Goal: Task Accomplishment & Management: Use online tool/utility

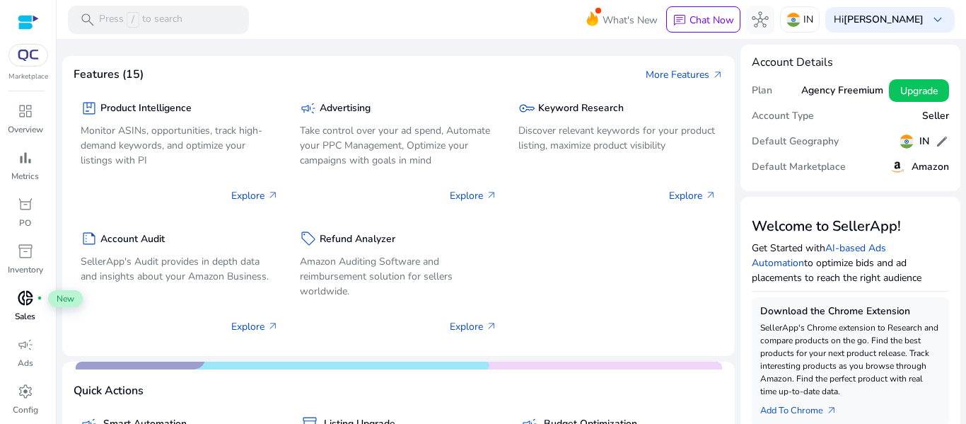
click at [23, 308] on div "donut_small fiber_manual_record" at bounding box center [26, 297] width 40 height 23
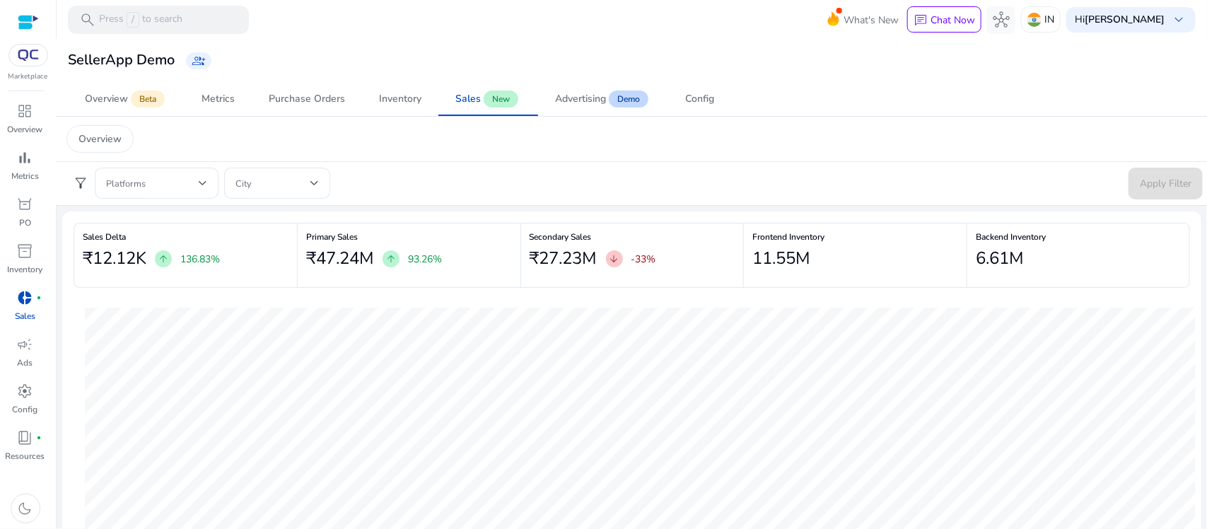
click at [32, 18] on div at bounding box center [28, 22] width 21 height 16
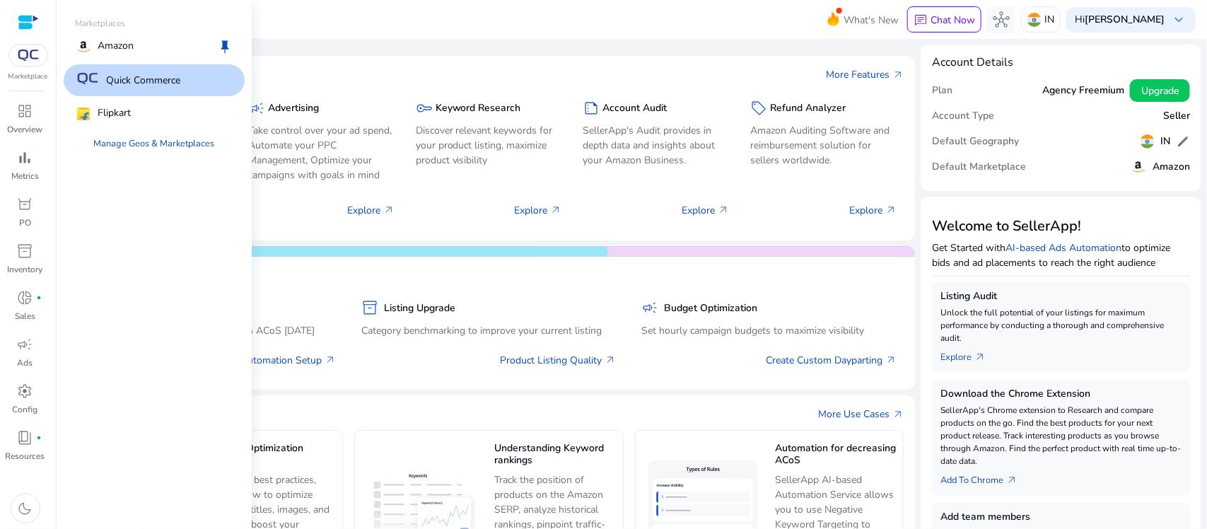
click at [30, 61] on div at bounding box center [28, 55] width 40 height 23
click at [110, 108] on p "Flipkart" at bounding box center [114, 113] width 33 height 17
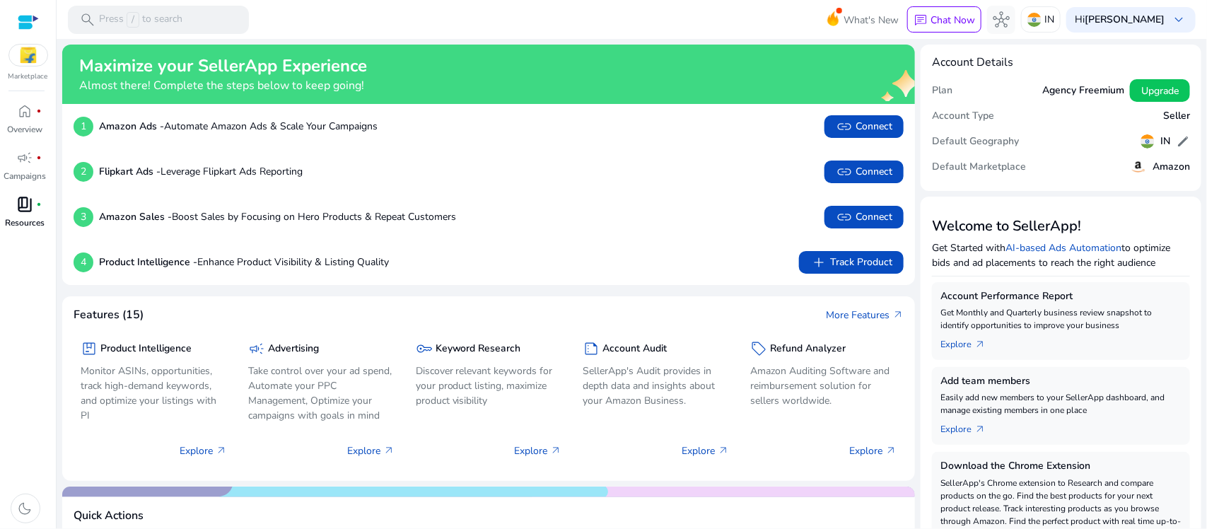
click at [37, 226] on p "Resources" at bounding box center [26, 222] width 40 height 13
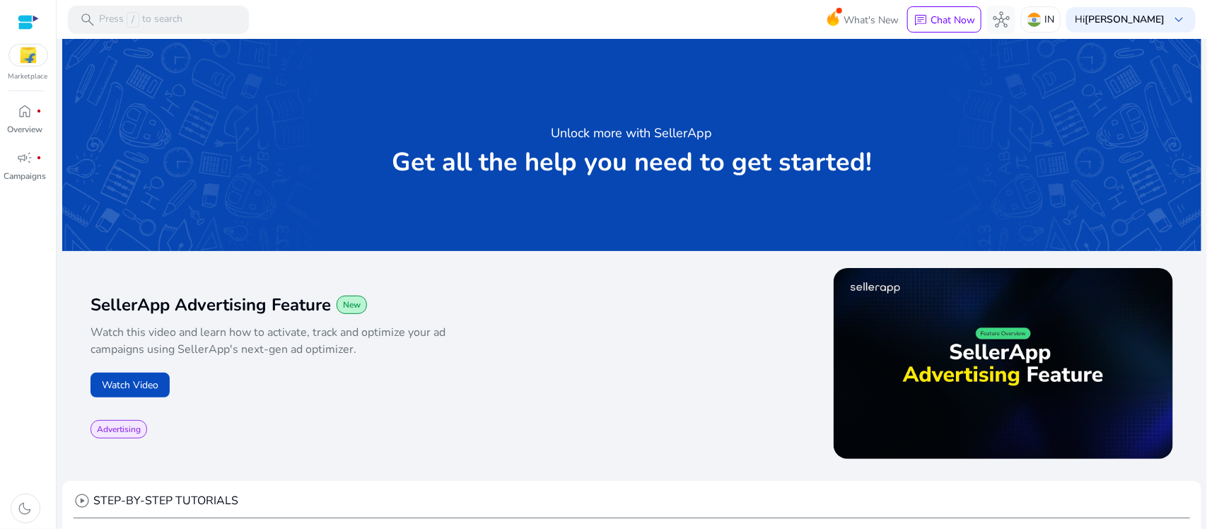
click at [25, 66] on div at bounding box center [28, 55] width 40 height 23
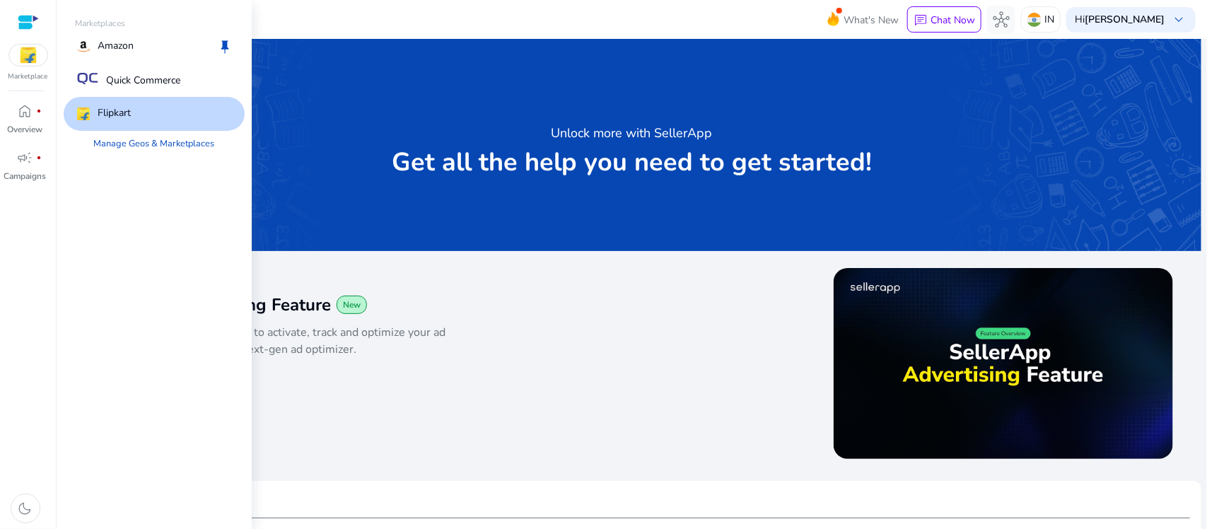
click at [122, 106] on p "Flipkart" at bounding box center [114, 113] width 33 height 17
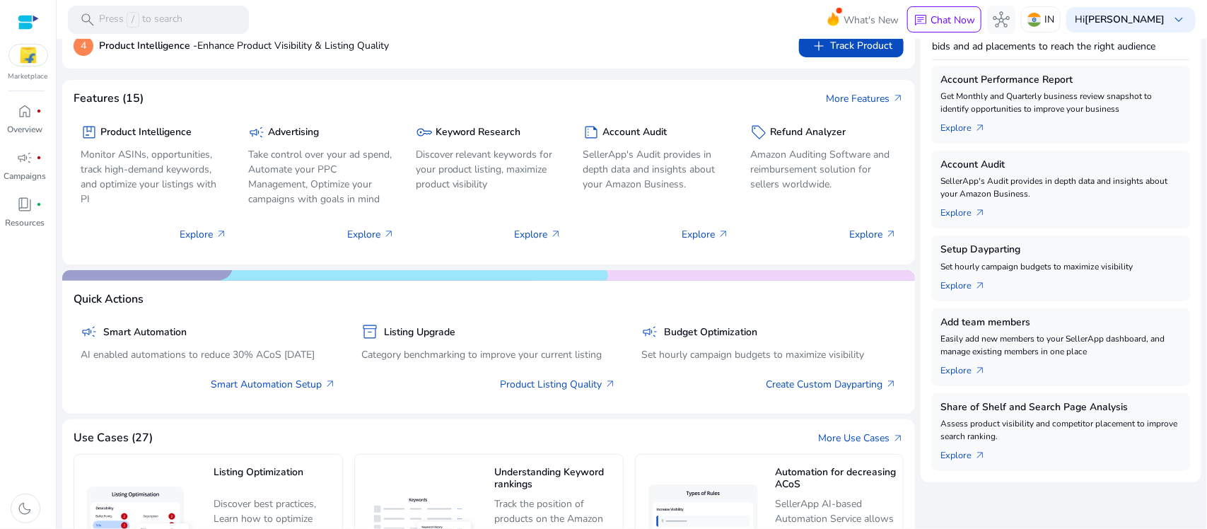
scroll to position [224, 0]
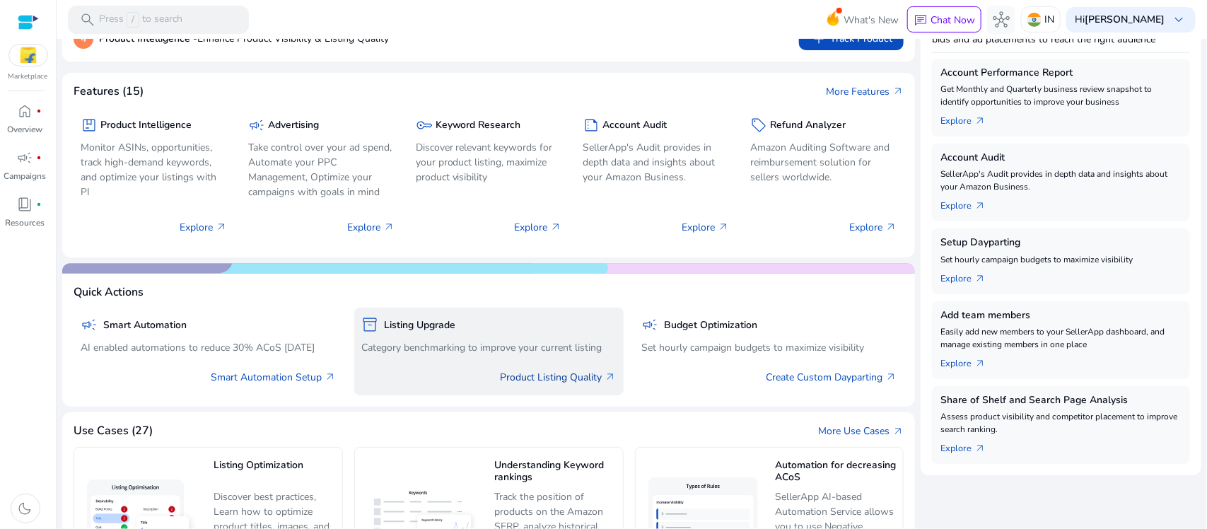
click at [569, 383] on link "Product Listing Quality arrow_outward" at bounding box center [559, 377] width 116 height 15
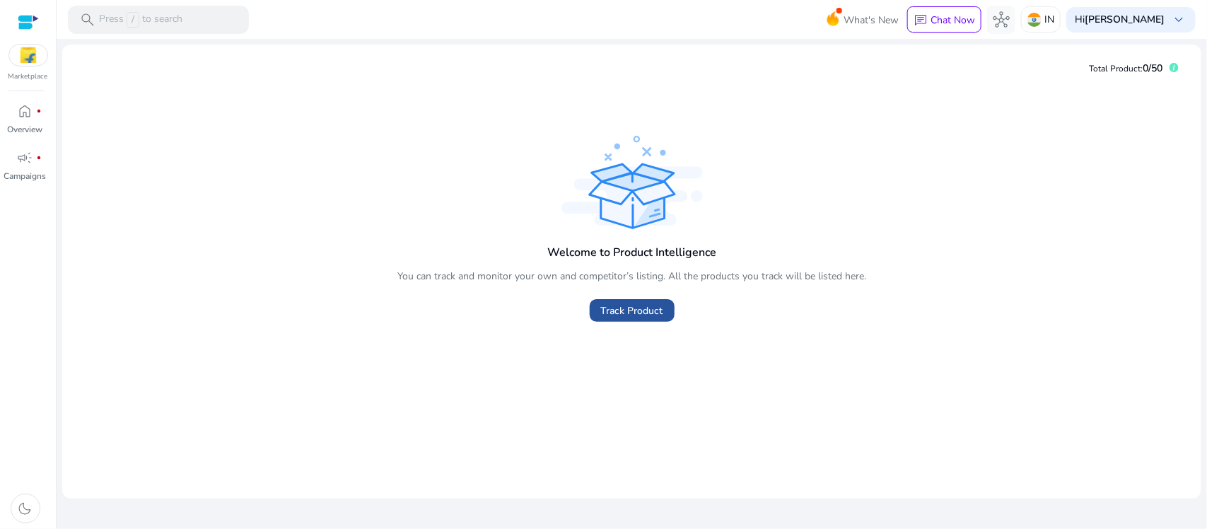
click at [632, 313] on span "Track Product" at bounding box center [632, 310] width 62 height 15
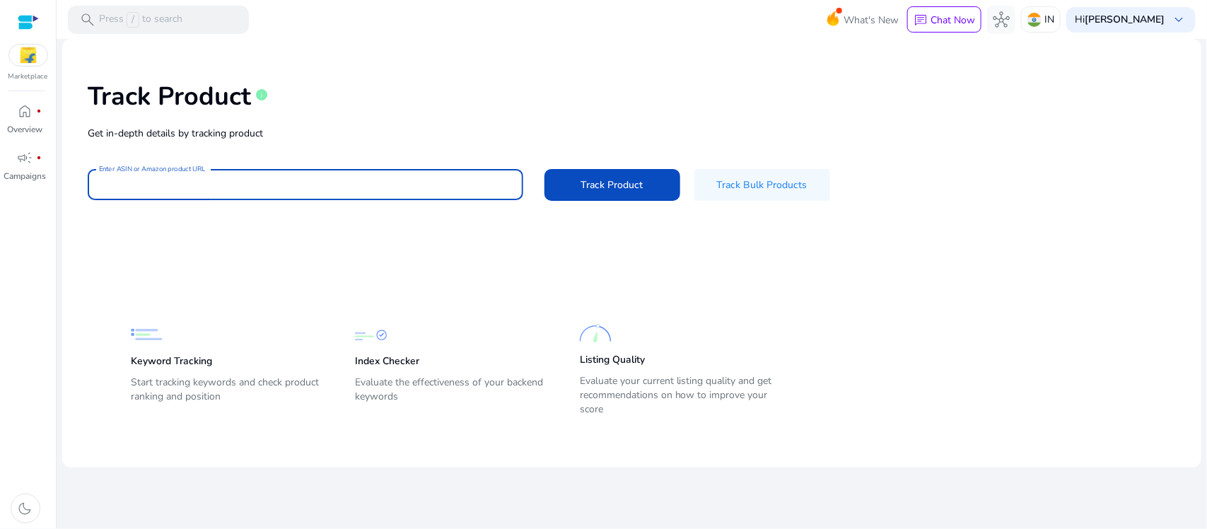
click at [388, 188] on input "Enter ASIN or Amazon product URL" at bounding box center [305, 185] width 413 height 16
paste input "**********"
type input "**********"
click at [587, 186] on span "Track Product" at bounding box center [612, 185] width 62 height 15
